Goal: Task Accomplishment & Management: Use online tool/utility

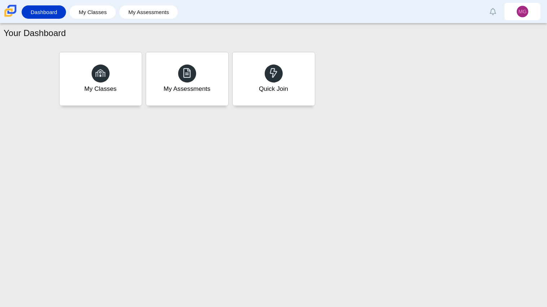
click at [528, 175] on div "Your Dashboard My Classes My Assessments Quick Join" at bounding box center [273, 165] width 547 height 284
click at [308, 93] on div "Quick Join" at bounding box center [273, 79] width 85 height 56
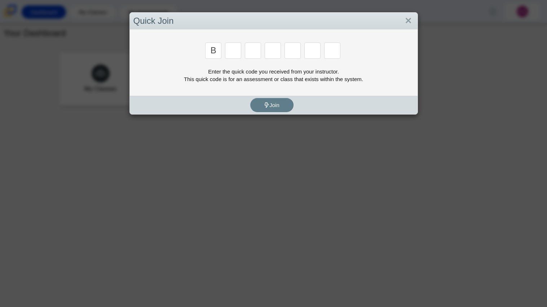
type input "b"
type input "m"
type input "3"
type input "5"
type input "3"
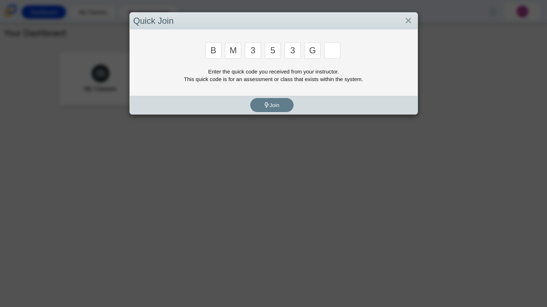
type input "g"
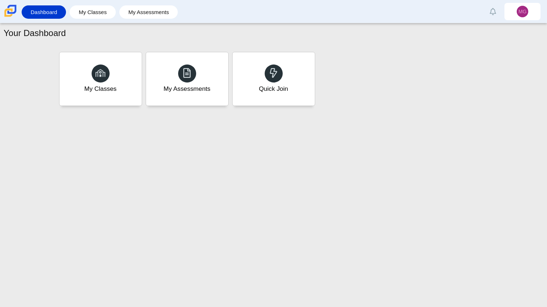
type input "b"
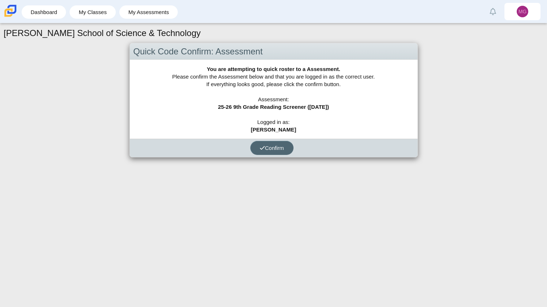
click at [276, 145] on span "Confirm" at bounding box center [272, 148] width 25 height 6
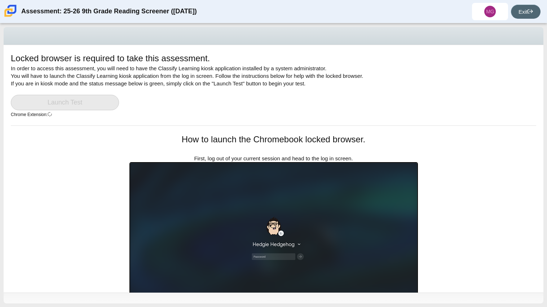
click at [517, 10] on link "Exit" at bounding box center [526, 12] width 30 height 14
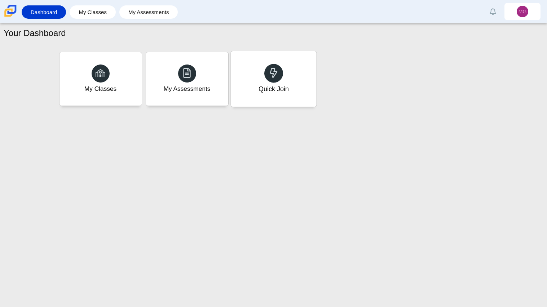
click at [281, 90] on div "Quick Join" at bounding box center [273, 88] width 30 height 9
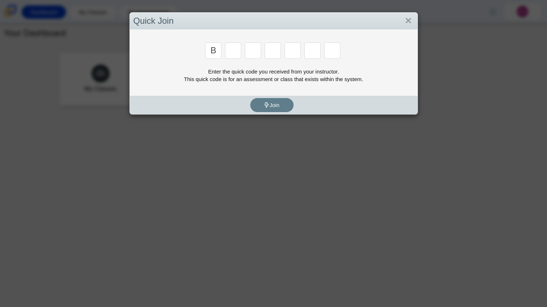
type input "b"
type input "m"
type input "3"
type input "5"
type input "3"
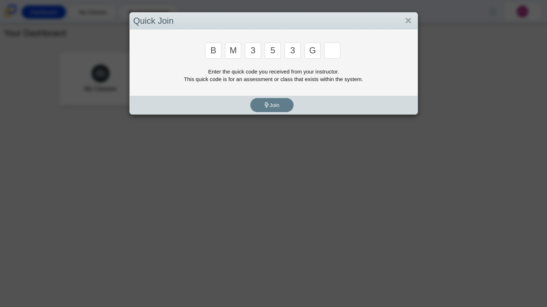
type input "g"
type input "b"
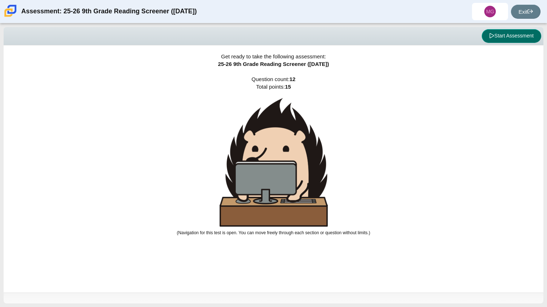
click at [501, 35] on button "Start Assessment" at bounding box center [512, 36] width 60 height 14
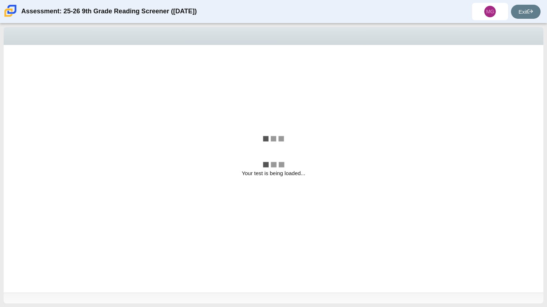
select select "ccc5b315-3c7c-471c-bf90-f22c8299c798"
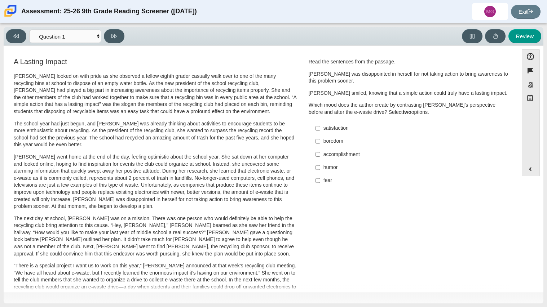
click at [319, 179] on label "fear fear" at bounding box center [410, 180] width 198 height 13
click at [319, 179] on input "fear fear" at bounding box center [318, 180] width 5 height 13
checkbox input "true"
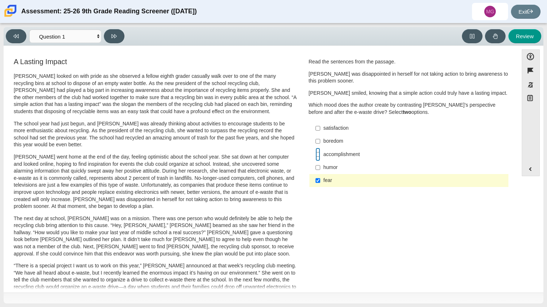
click at [317, 153] on input "accomplishment accomplishment" at bounding box center [318, 154] width 5 height 13
checkbox input "true"
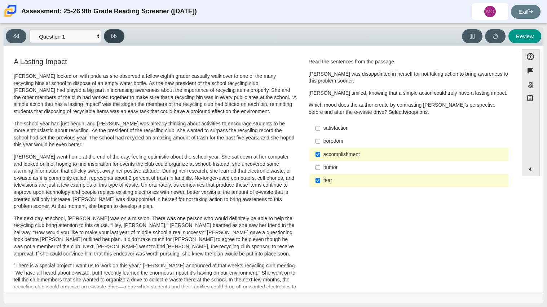
click at [111, 38] on icon at bounding box center [113, 36] width 5 height 4
select select "0ff64528-ffd7-428d-b192-babfaadd44e8"
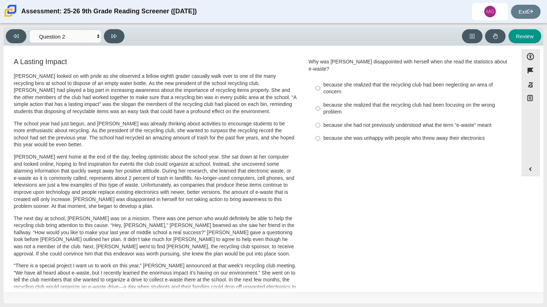
click at [327, 135] on div "because she was unhappy with people who threw away their electronics" at bounding box center [415, 138] width 182 height 7
click at [320, 132] on input "because she was unhappy with people who threw away their electronics because sh…" at bounding box center [318, 138] width 5 height 13
radio input "true"
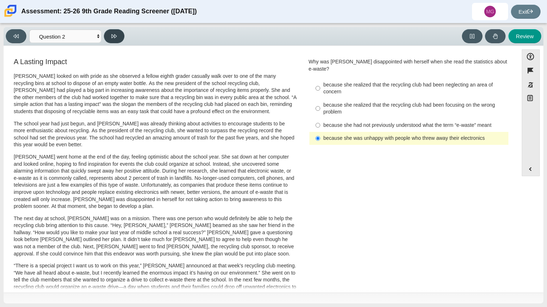
click at [121, 36] on button at bounding box center [114, 36] width 21 height 14
select select "7ce3d843-6974-4858-901c-1ff39630e843"
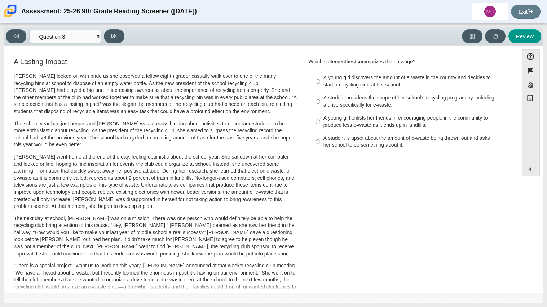
click at [338, 83] on div "A young girl discovers the amount of e-waste in the country and decides to star…" at bounding box center [415, 81] width 182 height 14
click at [320, 83] on input "A young girl discovers the amount of e-waste in the country and decides to star…" at bounding box center [318, 81] width 5 height 20
radio input "true"
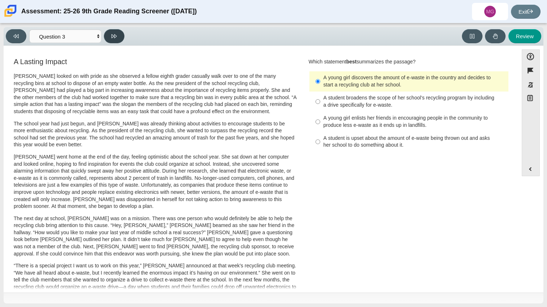
click at [116, 39] on icon at bounding box center [113, 36] width 5 height 5
select select "ca9ea0f1-49c5-4bd1-83b0-472c18652b42"
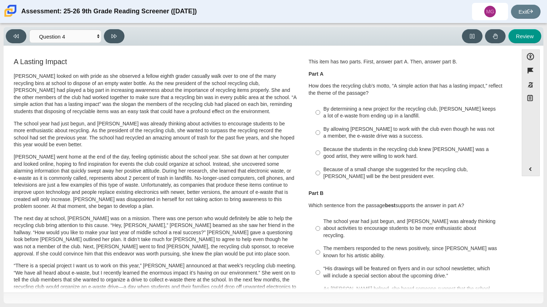
click at [364, 194] on p "Part B" at bounding box center [409, 193] width 201 height 7
click at [386, 114] on div "By determining a new project for the recycling club, [PERSON_NAME] keeps a lot …" at bounding box center [415, 113] width 182 height 14
click at [320, 114] on input "By determining a new project for the recycling club, [PERSON_NAME] keeps a lot …" at bounding box center [318, 112] width 5 height 20
radio input "true"
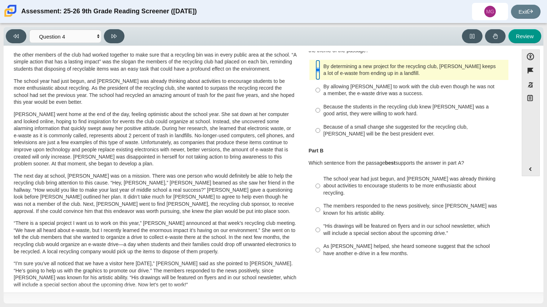
scroll to position [45, 0]
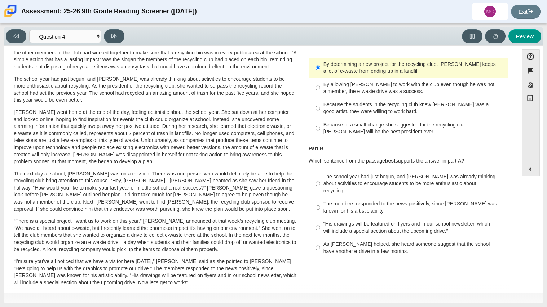
click at [424, 113] on div "Because the students in the recycling club knew [PERSON_NAME] was a good artist…" at bounding box center [415, 108] width 182 height 14
click at [320, 113] on input "Because the students in the recycling club knew [PERSON_NAME] was a good artist…" at bounding box center [318, 108] width 5 height 20
radio input "true"
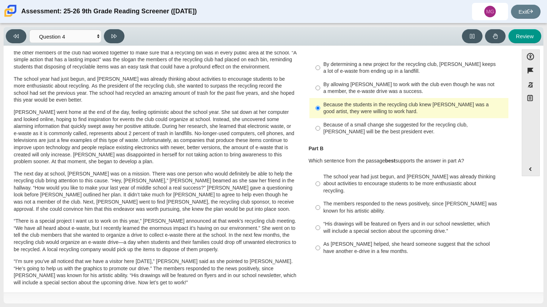
click at [393, 201] on div "The members responded to the news positively, since [PERSON_NAME] was known for…" at bounding box center [415, 208] width 182 height 14
click at [320, 198] on input "The members responded to the news positively, since [PERSON_NAME] was known for…" at bounding box center [318, 208] width 5 height 20
radio input "true"
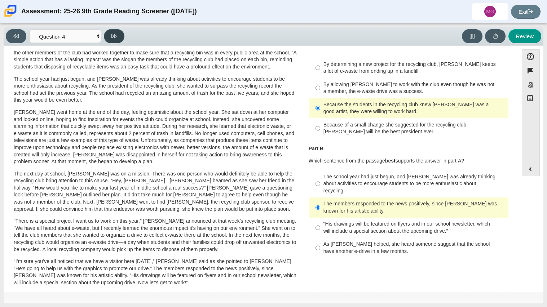
click at [118, 41] on button at bounding box center [114, 36] width 21 height 14
select select "e41f1a79-e29f-4095-8030-a53364015bed"
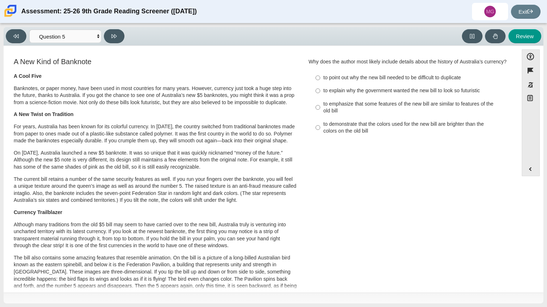
click at [335, 95] on label "to explain why the government wanted the new bill to look so futuristic to expl…" at bounding box center [410, 90] width 198 height 13
click at [320, 95] on input "to explain why the government wanted the new bill to look so futuristic to expl…" at bounding box center [318, 90] width 5 height 13
radio input "true"
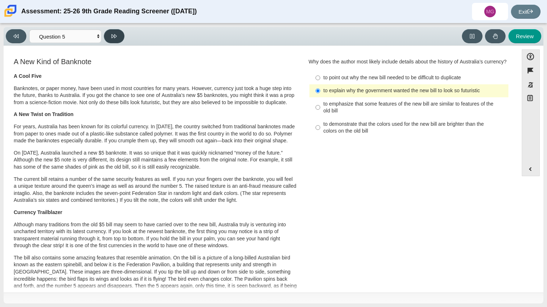
click at [120, 42] on button at bounding box center [114, 36] width 21 height 14
select select "69146e31-7b3d-4a3e-9ce6-f30c24342ae0"
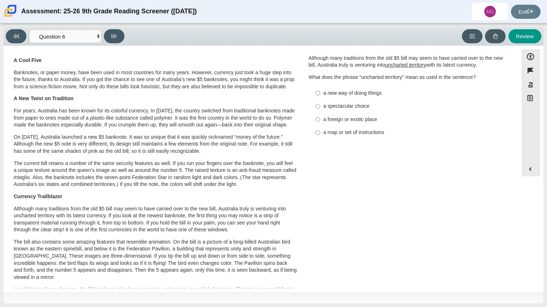
scroll to position [8, 0]
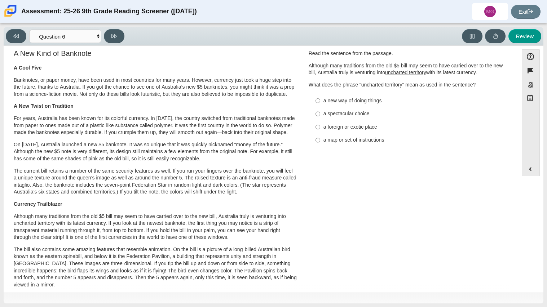
click at [324, 111] on div "a spectacular choice" at bounding box center [415, 113] width 182 height 7
click at [320, 111] on input "a spectacular choice a spectacular choice" at bounding box center [318, 114] width 5 height 13
radio input "true"
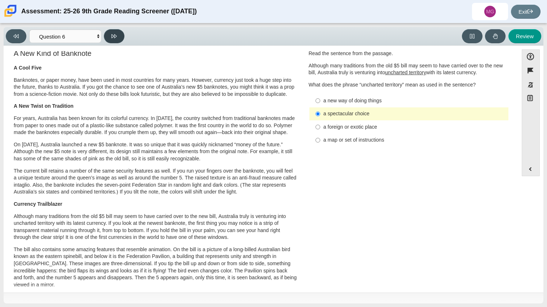
click at [112, 38] on icon at bounding box center [113, 36] width 5 height 5
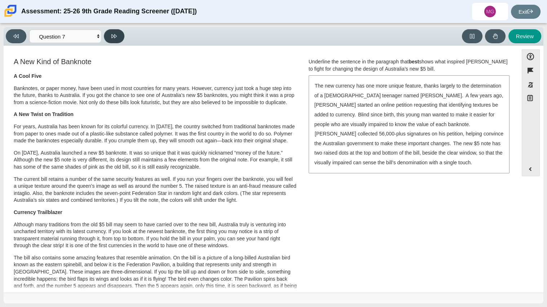
click at [112, 38] on icon at bounding box center [113, 36] width 5 height 5
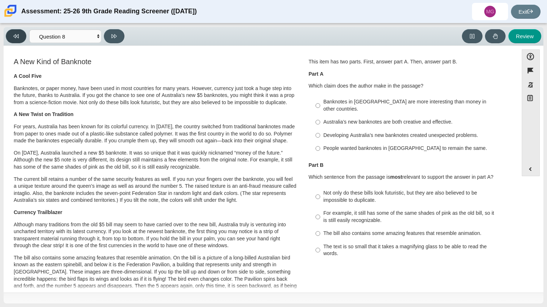
click at [16, 40] on button at bounding box center [16, 36] width 21 height 14
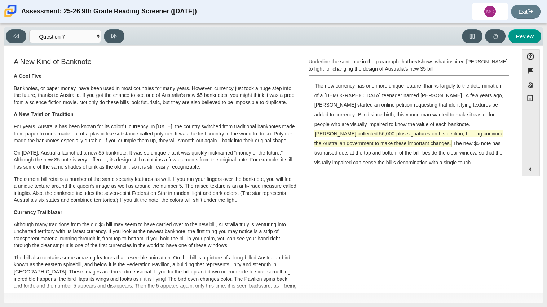
click at [433, 131] on span "[PERSON_NAME] collected 56,000-plus signatures on his petition, helping convinc…" at bounding box center [409, 139] width 189 height 16
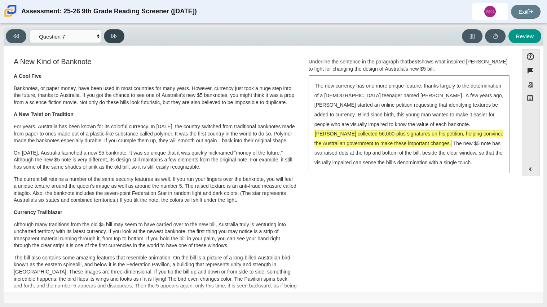
click at [116, 41] on button at bounding box center [114, 36] width 21 height 14
select select "ea8338c2-a6a3-418e-a305-2b963b54a290"
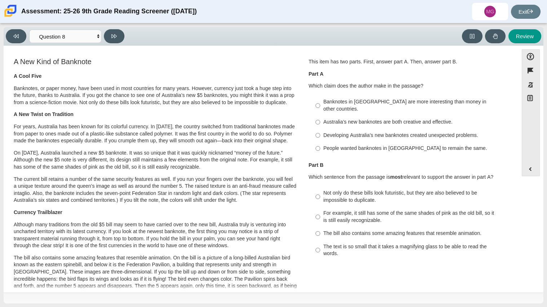
click at [431, 116] on label "Australia’s new banknotes are both creative and effective. Australia’s new bank…" at bounding box center [410, 122] width 198 height 13
click at [320, 116] on input "Australia’s new banknotes are both creative and effective. Australia’s new bank…" at bounding box center [318, 122] width 5 height 13
radio input "true"
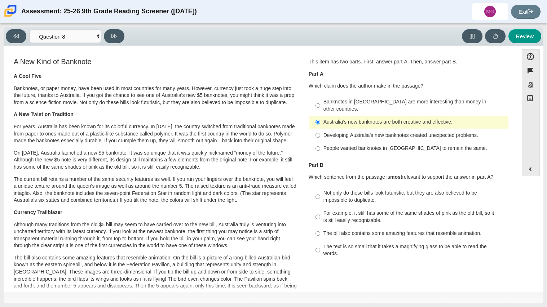
click at [380, 210] on div "For example, it still has some of the same shades of pink as the old bill, so i…" at bounding box center [415, 217] width 182 height 14
click at [320, 207] on input "For example, it still has some of the same shades of pink as the old bill, so i…" at bounding box center [318, 217] width 5 height 20
radio input "true"
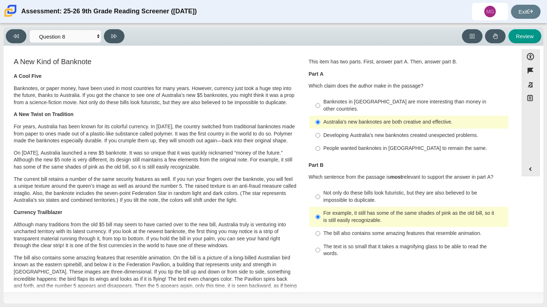
click at [112, 44] on div "Viewing Question 8 of 12 in Pacing Mode Questions Question 1 Question 2 Questio…" at bounding box center [274, 36] width 540 height 19
click at [116, 40] on button at bounding box center [114, 36] width 21 height 14
select select "89f058d6-b15c-4ef5-a4b3-fdaffb8868b6"
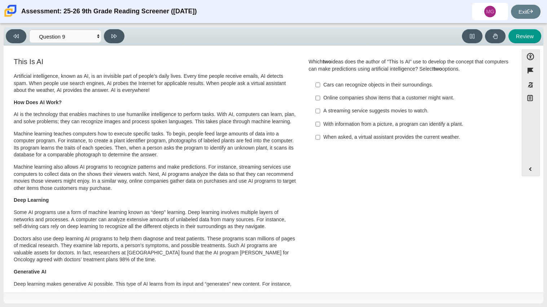
click at [310, 126] on li "With information from a picture, a program can identify a plant. With informati…" at bounding box center [409, 124] width 199 height 13
click at [327, 126] on div "With information from a picture, a program can identify a plant." at bounding box center [415, 124] width 182 height 7
click at [320, 126] on input "With information from a picture, a program can identify a plant. With informati…" at bounding box center [318, 124] width 5 height 13
checkbox input "true"
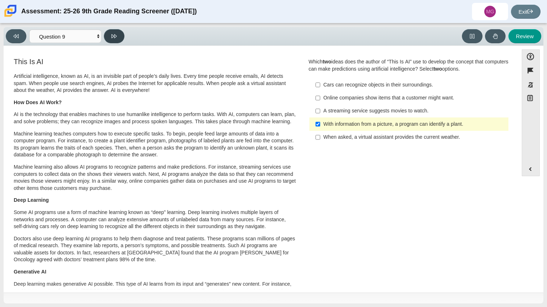
click at [106, 38] on button at bounding box center [114, 36] width 21 height 14
select select "cdf3c14e-a918-44d1-9b63-3db0fa81641e"
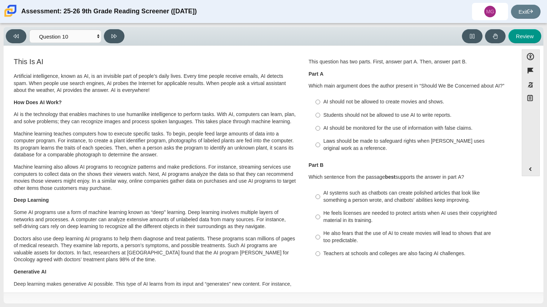
click at [310, 149] on li "Laws should be made to safeguard rights when [PERSON_NAME] uses original work a…" at bounding box center [409, 145] width 199 height 20
click at [357, 142] on div "Laws should be made to safeguard rights when [PERSON_NAME] uses original work a…" at bounding box center [415, 145] width 182 height 14
click at [320, 142] on input "Laws should be made to safeguard rights when [PERSON_NAME] uses original work a…" at bounding box center [318, 145] width 5 height 20
radio input "true"
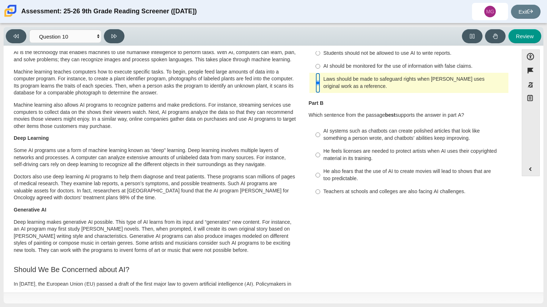
scroll to position [117, 0]
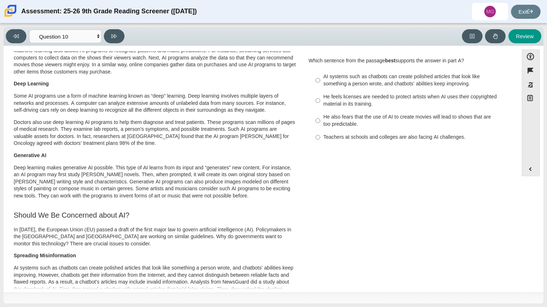
click at [419, 136] on div "Teachers at schools and colleges are also facing AI challenges." at bounding box center [415, 137] width 182 height 7
click at [320, 136] on input "Teachers at schools and colleges are also facing AI challenges. Teachers at sch…" at bounding box center [318, 137] width 5 height 13
radio input "true"
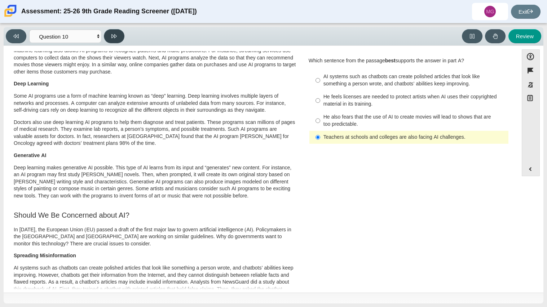
click at [118, 41] on button at bounding box center [114, 36] width 21 height 14
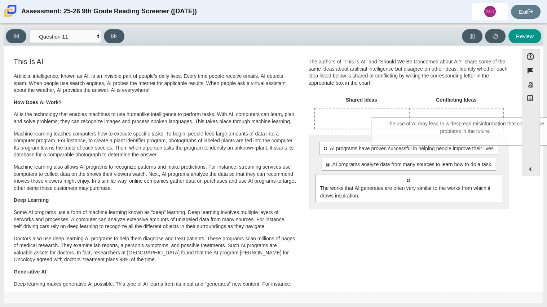
drag, startPoint x: 380, startPoint y: 188, endPoint x: 435, endPoint y: 125, distance: 84.1
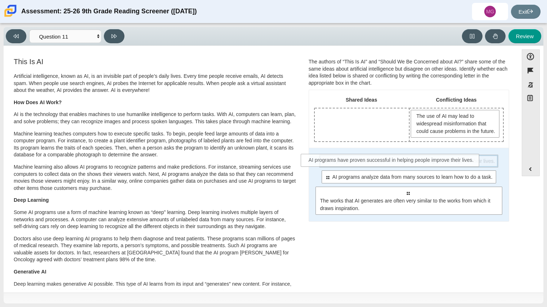
drag, startPoint x: 417, startPoint y: 173, endPoint x: 400, endPoint y: 165, distance: 18.2
click at [400, 165] on div "Select to move response to a response input area. AI programs have proven succe…" at bounding box center [408, 161] width 179 height 13
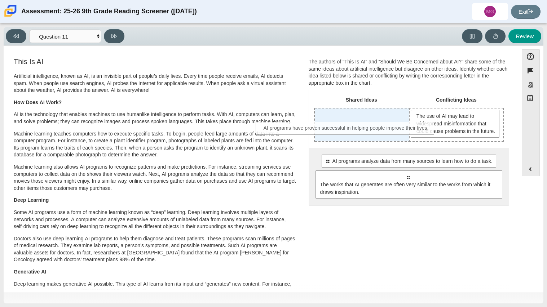
drag, startPoint x: 401, startPoint y: 166, endPoint x: 341, endPoint y: 126, distance: 72.0
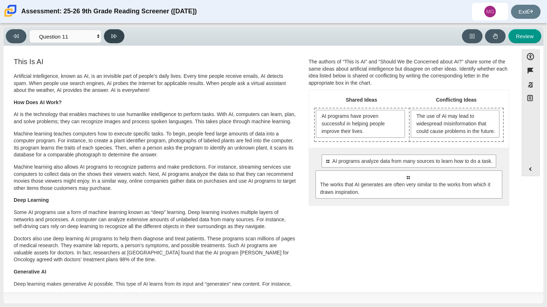
click at [120, 38] on button at bounding box center [114, 36] width 21 height 14
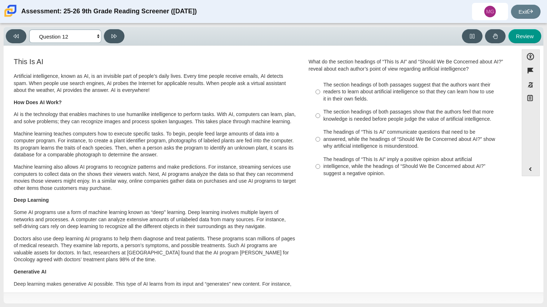
click at [68, 39] on select "Questions Question 1 Question 2 Question 3 Question 4 Question 5 Question 6 Que…" at bounding box center [65, 36] width 72 height 13
click at [29, 30] on select "Questions Question 1 Question 2 Question 3 Question 4 Question 5 Question 6 Que…" at bounding box center [65, 36] width 72 height 13
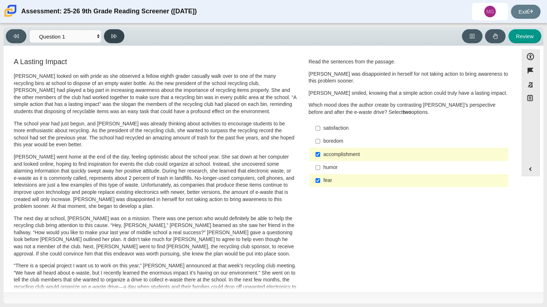
click at [113, 34] on icon at bounding box center [113, 36] width 5 height 5
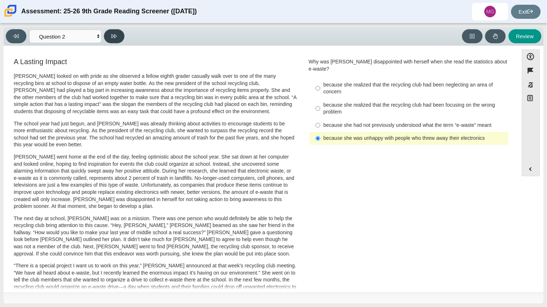
click at [113, 34] on icon at bounding box center [113, 36] width 5 height 5
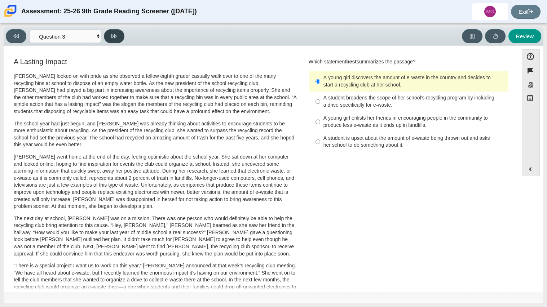
click at [113, 34] on icon at bounding box center [113, 36] width 5 height 5
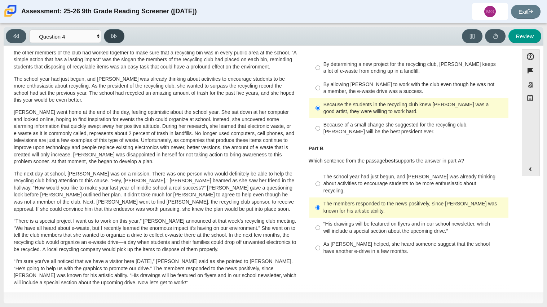
click at [113, 34] on icon at bounding box center [113, 36] width 5 height 5
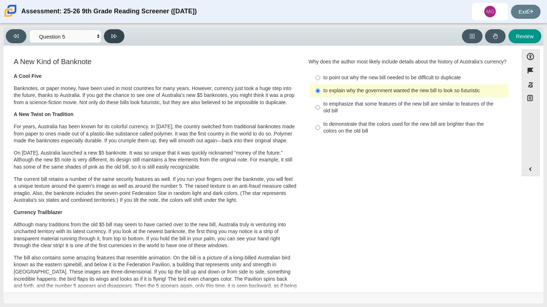
click at [113, 34] on icon at bounding box center [113, 36] width 5 height 5
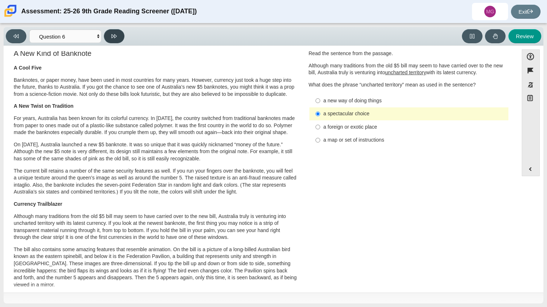
click at [113, 34] on icon at bounding box center [113, 36] width 5 height 5
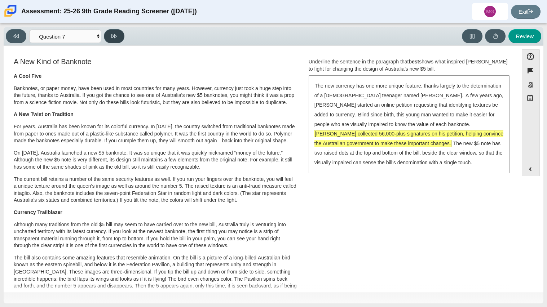
click at [109, 39] on button at bounding box center [114, 36] width 21 height 14
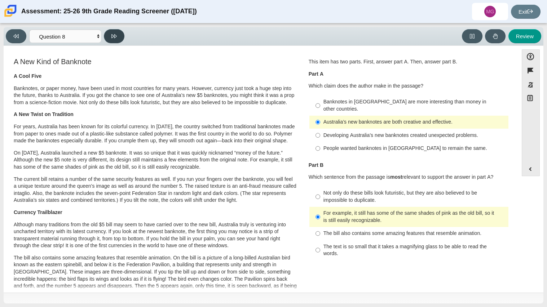
click at [109, 39] on button at bounding box center [114, 36] width 21 height 14
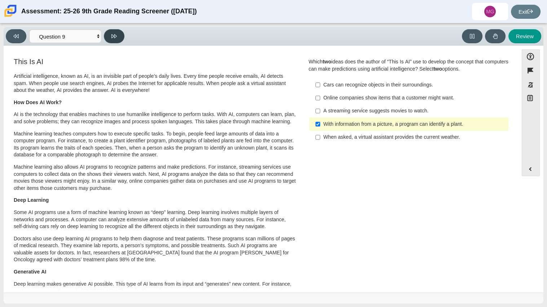
click at [109, 39] on button at bounding box center [114, 36] width 21 height 14
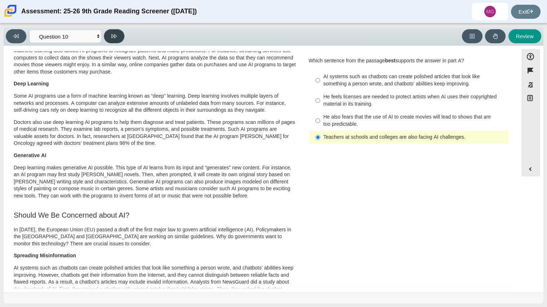
click at [109, 39] on button at bounding box center [114, 36] width 21 height 14
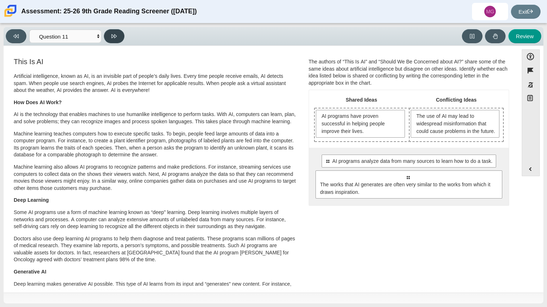
click at [109, 39] on button at bounding box center [114, 36] width 21 height 14
select select "c3effed4-44ce-4a19-bd96-1787f34e9b4c"
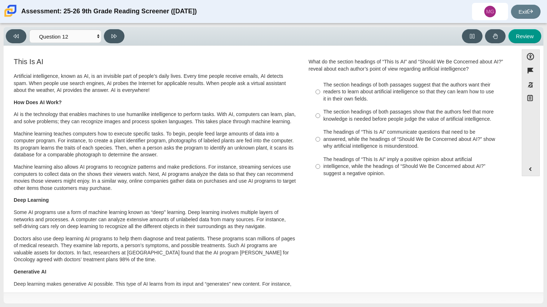
click at [347, 142] on div "The headings of “This Is AI” communicate questions that need to be answered, wh…" at bounding box center [415, 139] width 182 height 21
click at [320, 142] on input "The headings of “This Is AI” communicate questions that need to be answered, wh…" at bounding box center [318, 139] width 5 height 27
radio input "true"
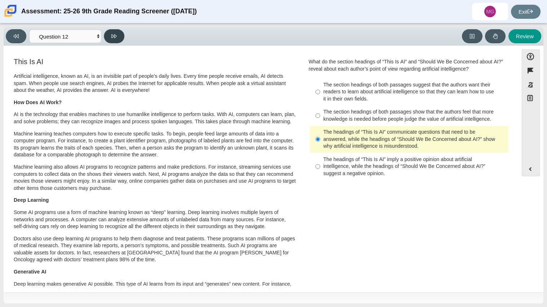
click at [115, 39] on button at bounding box center [114, 36] width 21 height 14
select select "review"
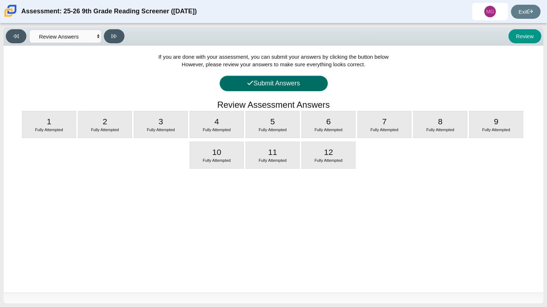
click at [284, 87] on button "Submit Answers" at bounding box center [274, 84] width 108 height 16
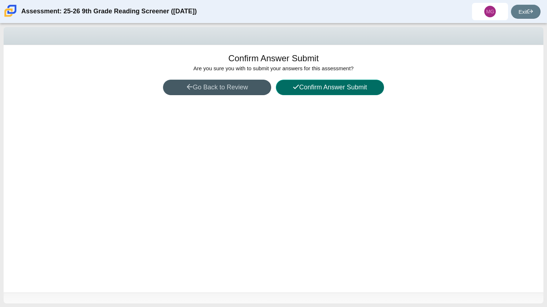
click at [295, 87] on icon at bounding box center [296, 87] width 6 height 6
